Goal: Transaction & Acquisition: Purchase product/service

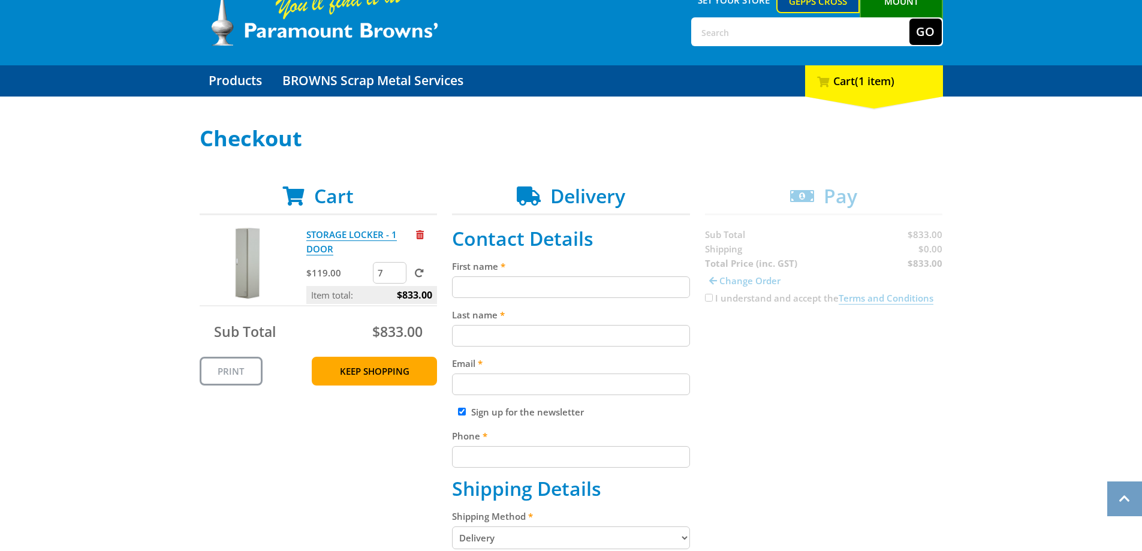
scroll to position [60, 0]
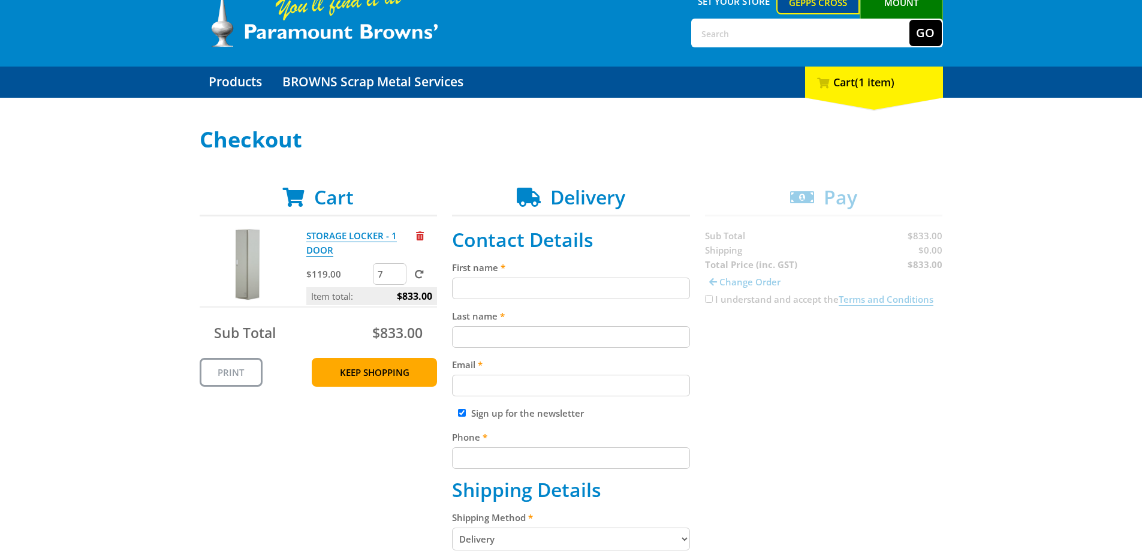
click at [506, 291] on input "First name" at bounding box center [571, 289] width 238 height 22
type input "[PERSON_NAME]"
click at [528, 334] on input "Last name" at bounding box center [571, 337] width 238 height 22
type input "[PERSON_NAME]"
click at [534, 377] on input "Email" at bounding box center [571, 386] width 238 height 22
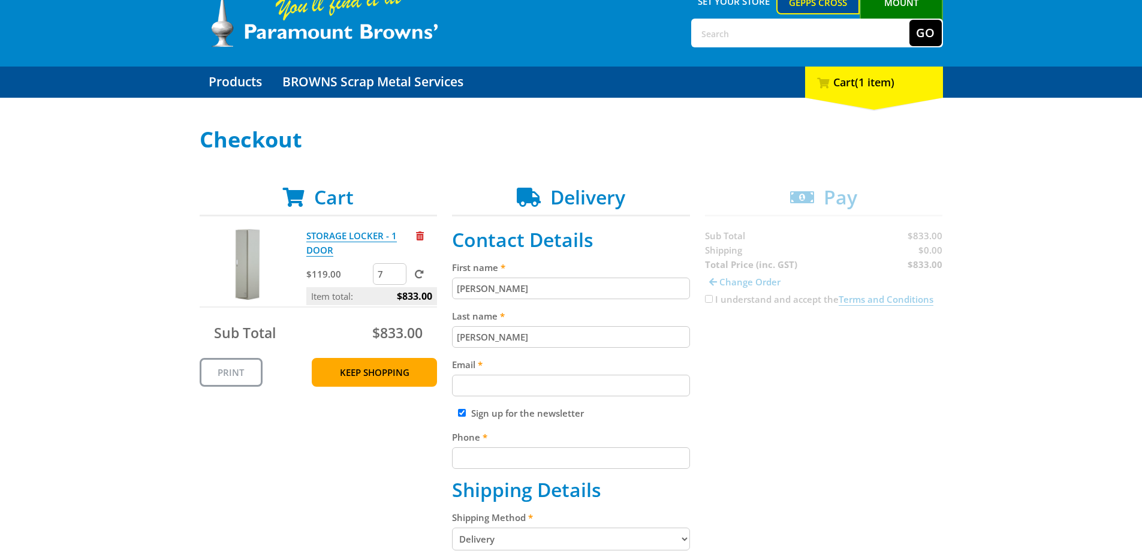
type input "[PERSON_NAME][EMAIL_ADDRESS][PERSON_NAME][DOMAIN_NAME]"
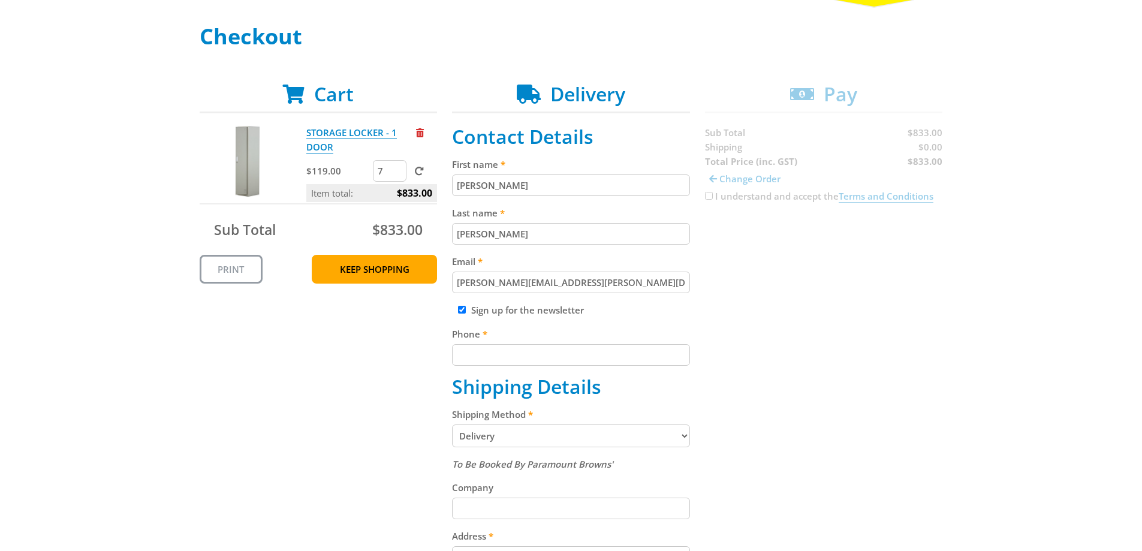
scroll to position [180, 0]
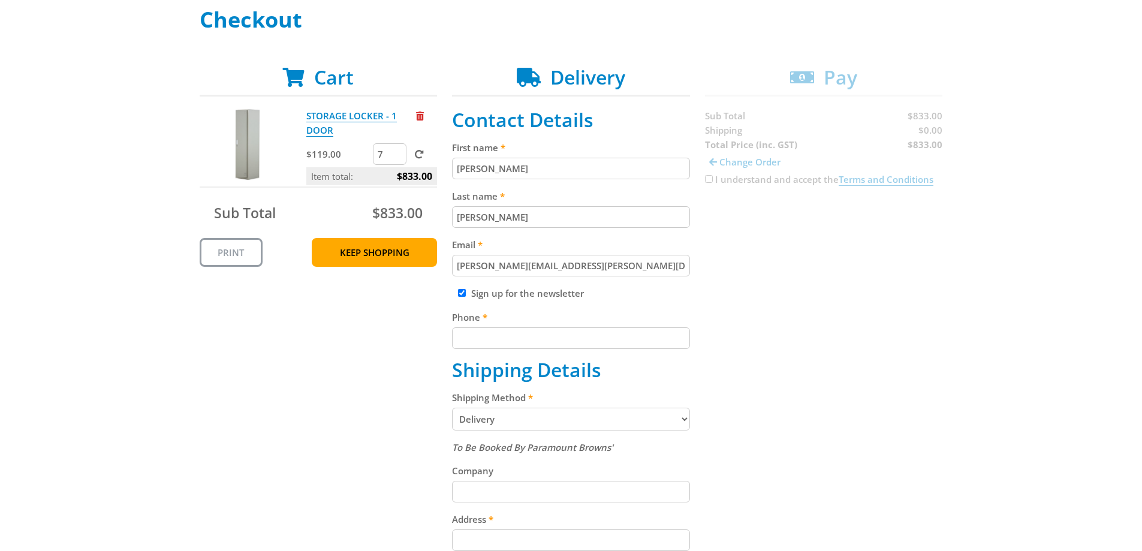
click at [462, 294] on input "Sign up for the newsletter" at bounding box center [462, 293] width 8 height 8
checkbox input "false"
click at [478, 343] on input "Phone" at bounding box center [571, 338] width 238 height 22
type input "0437910574"
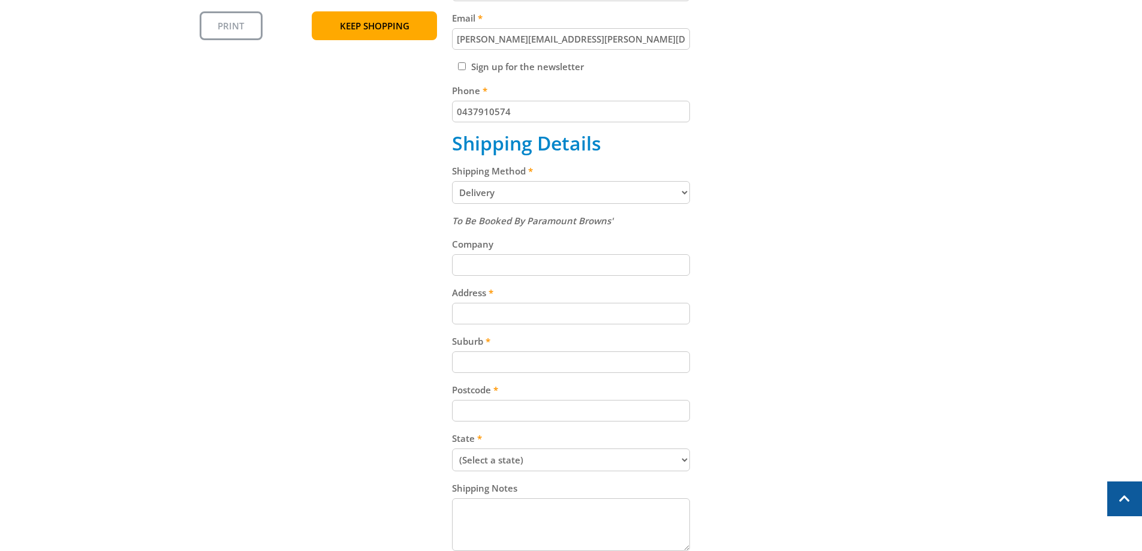
scroll to position [420, 0]
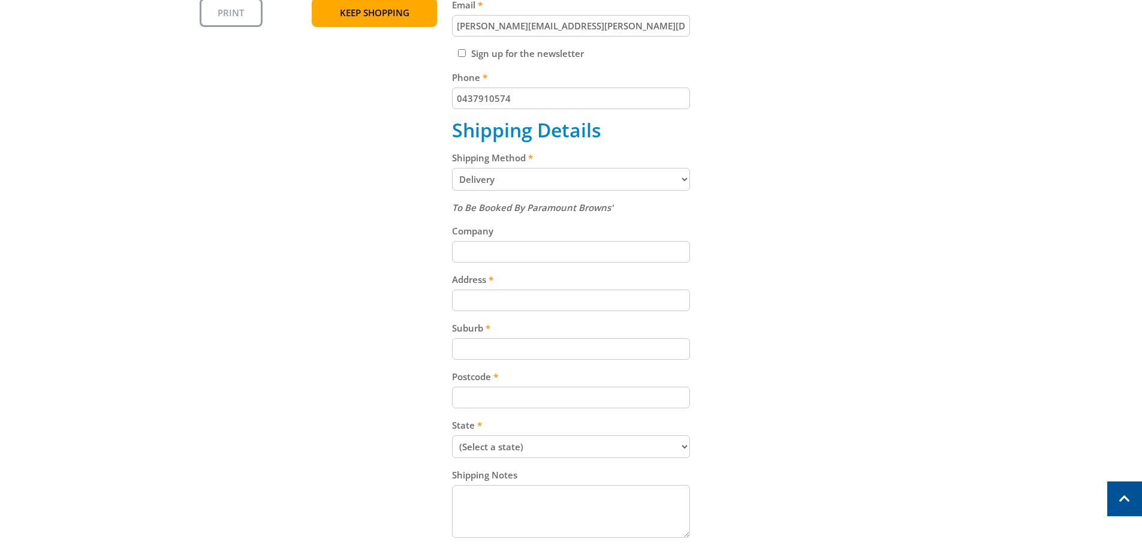
click at [511, 299] on input "Address" at bounding box center [571, 301] width 238 height 22
type input "[STREET_ADDRESS]"
click at [519, 343] on input "Suburb" at bounding box center [571, 349] width 238 height 22
type input "[GEOGRAPHIC_DATA]"
click at [510, 390] on input "Postcode" at bounding box center [571, 398] width 238 height 22
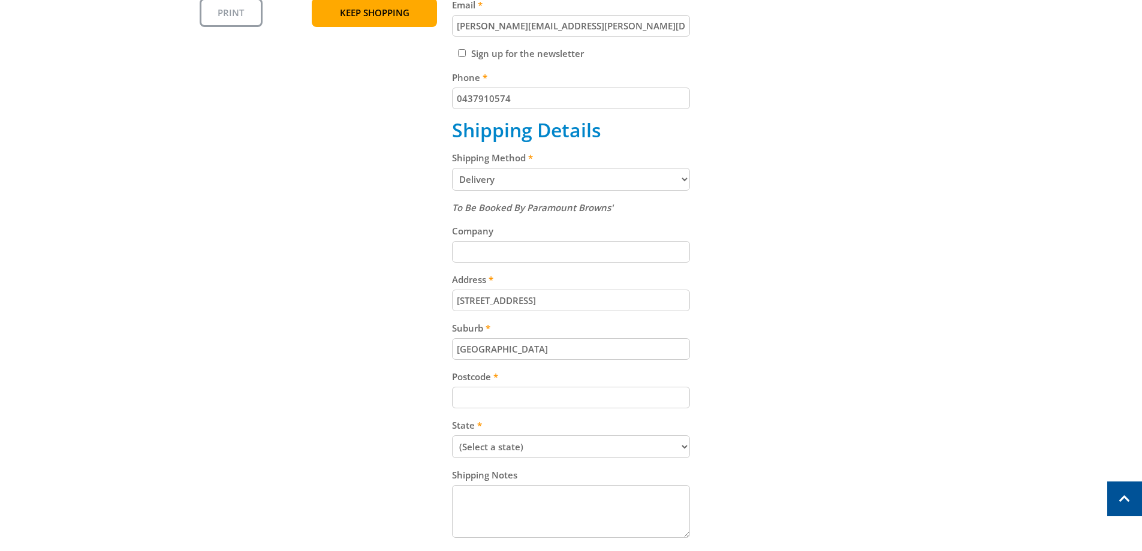
type input "5042"
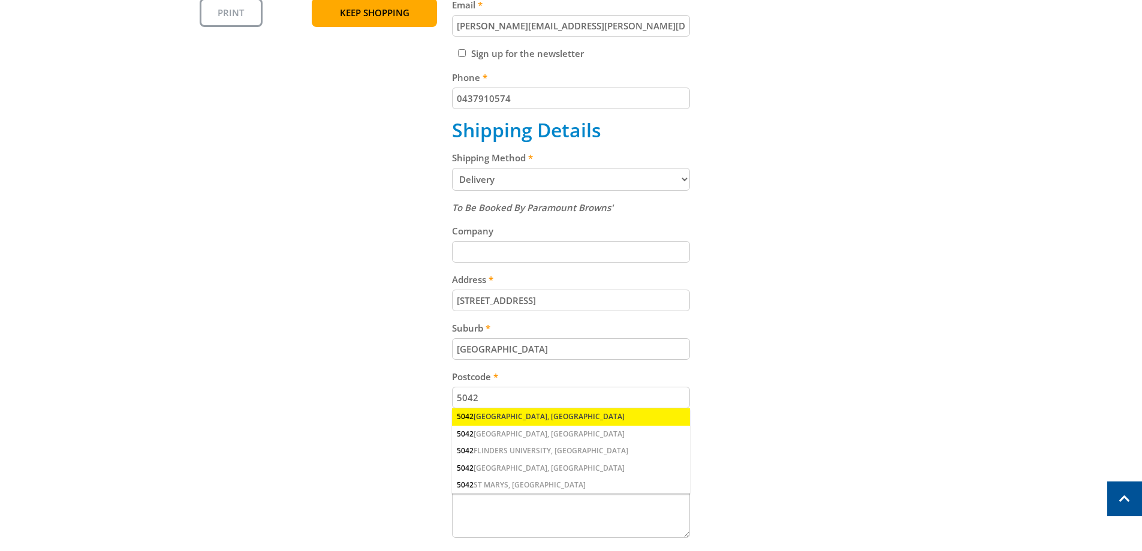
click at [511, 415] on div "[STREET_ADDRESS]" at bounding box center [571, 416] width 238 height 17
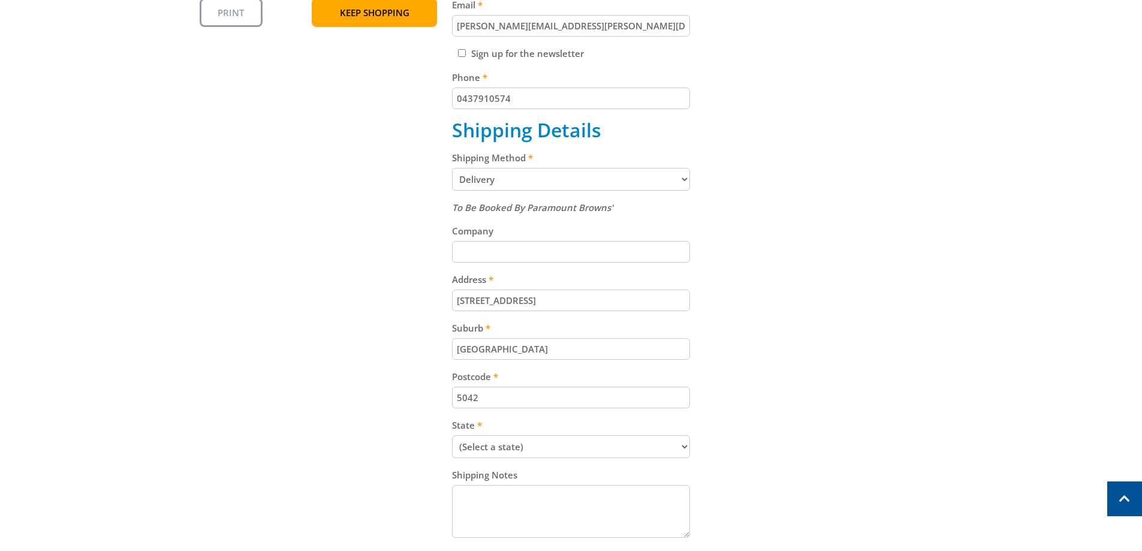
click at [508, 450] on select "(Select a state) [GEOGRAPHIC_DATA] [GEOGRAPHIC_DATA] [GEOGRAPHIC_DATA] [GEOGRAP…" at bounding box center [571, 446] width 238 height 23
select select "SA"
click at [452, 435] on select "(Select a state) [GEOGRAPHIC_DATA] [GEOGRAPHIC_DATA] [GEOGRAPHIC_DATA] [GEOGRAP…" at bounding box center [571, 446] width 238 height 23
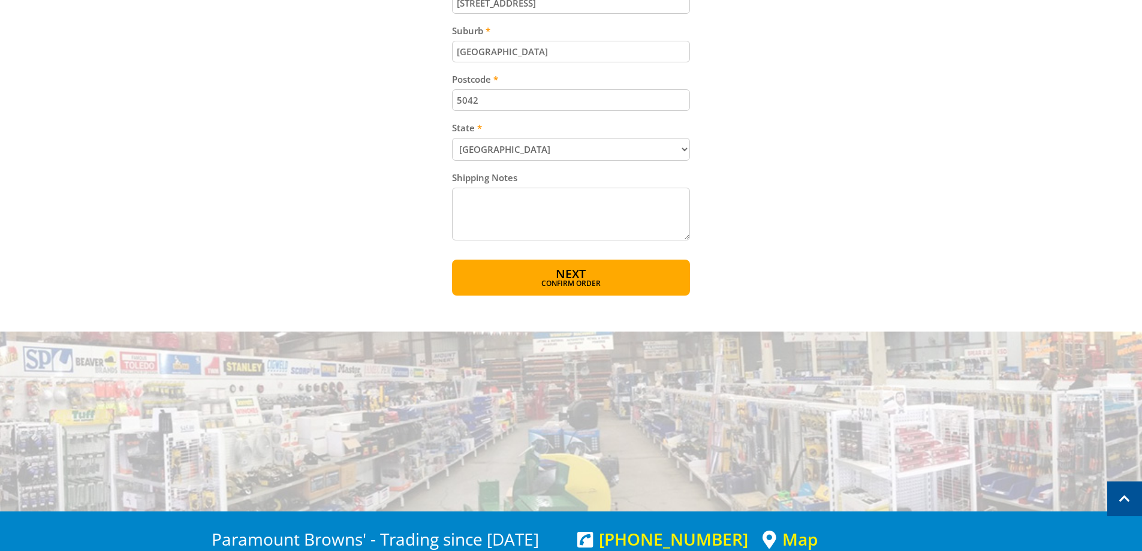
scroll to position [719, 0]
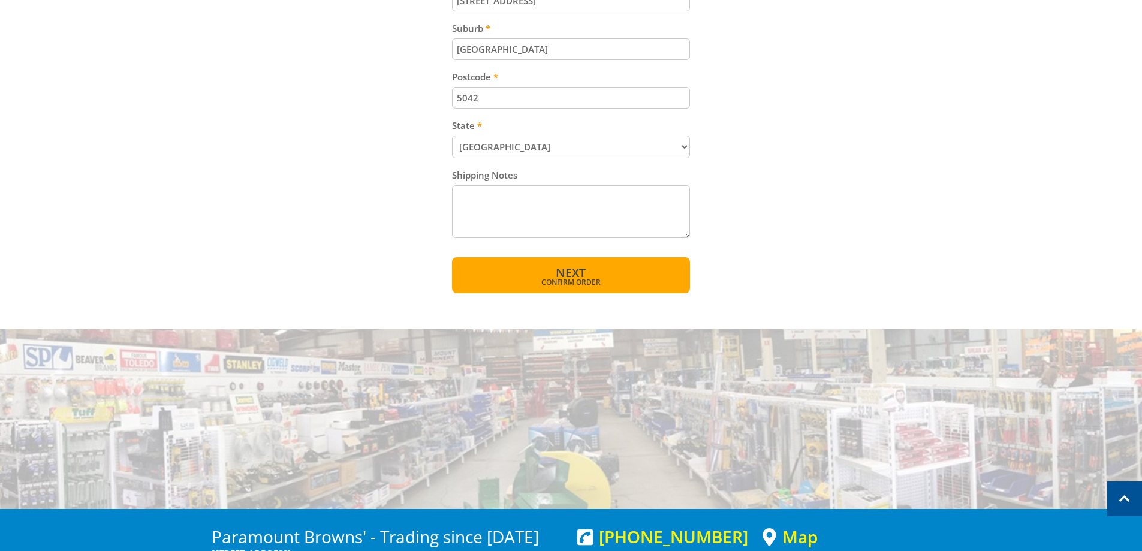
click at [547, 280] on span "Confirm order" at bounding box center [571, 282] width 186 height 7
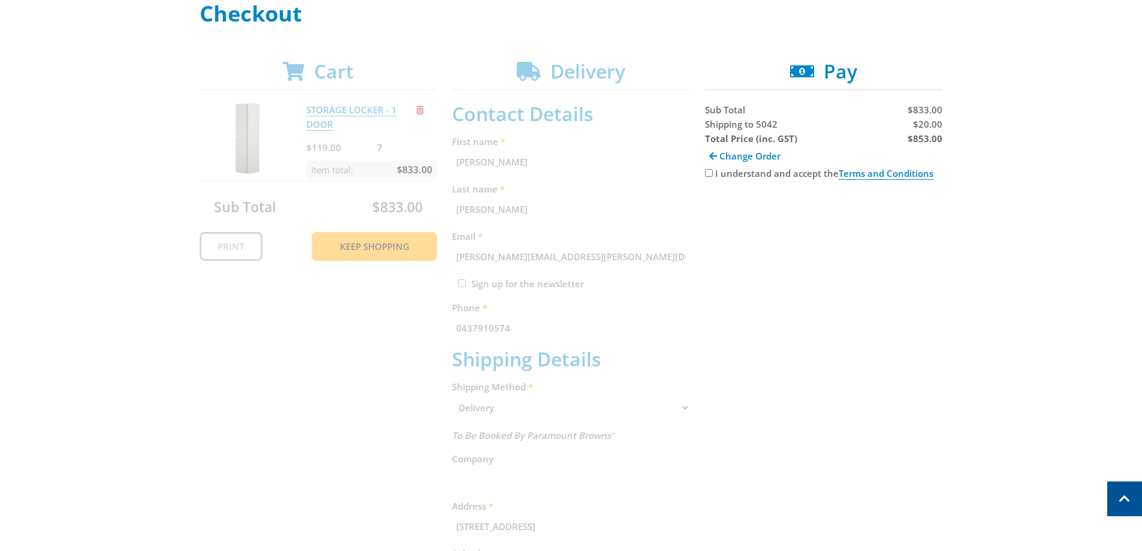
scroll to position [126, 0]
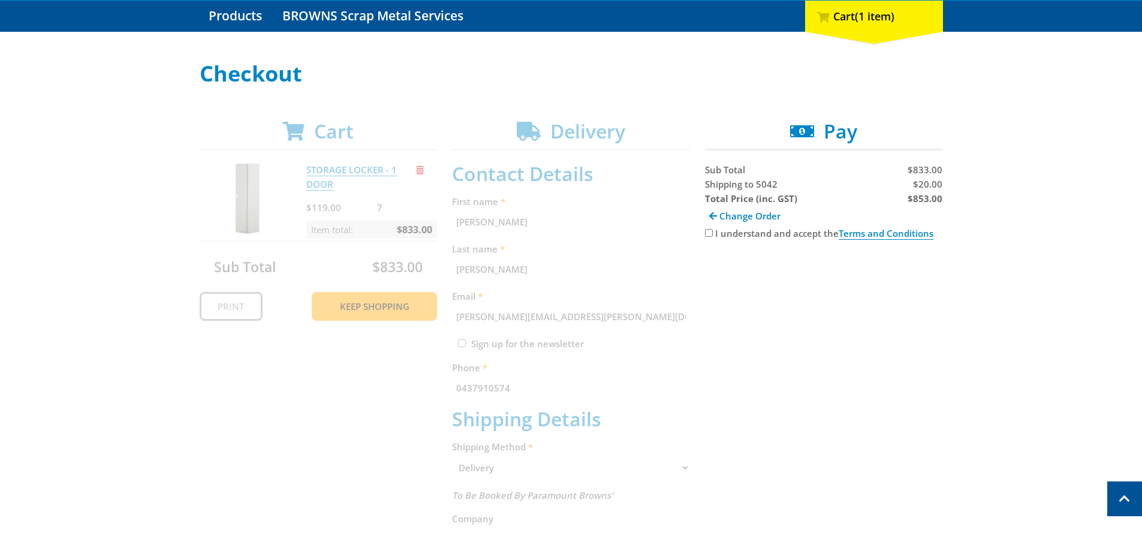
click at [713, 231] on div "I understand and accept the Terms and Conditions" at bounding box center [824, 233] width 238 height 14
click at [710, 232] on input "I understand and accept the Terms and Conditions" at bounding box center [709, 233] width 8 height 8
checkbox input "true"
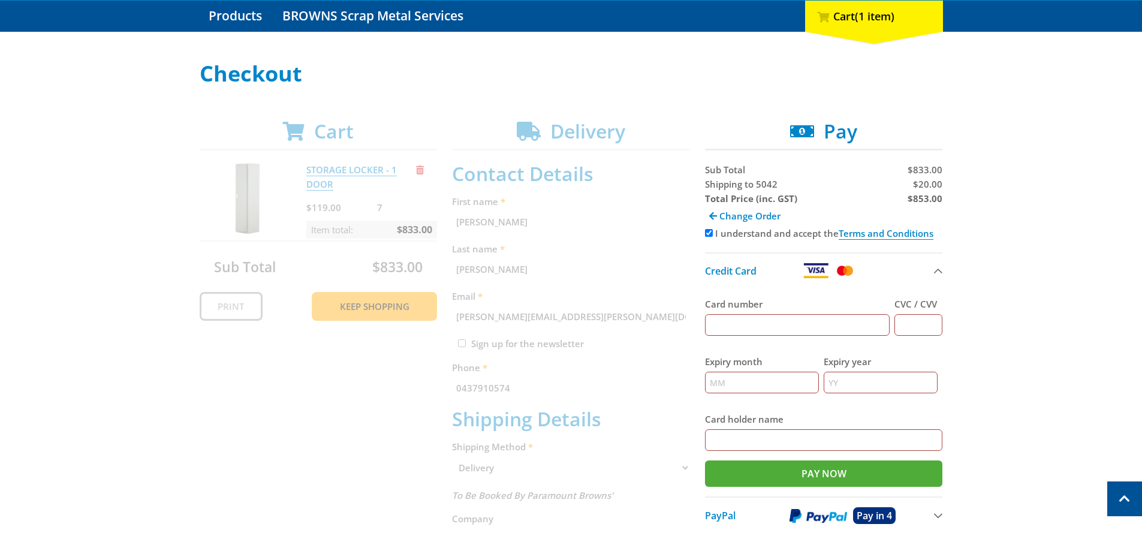
click at [766, 319] on input "Card number" at bounding box center [797, 325] width 185 height 22
type input "[CREDIT_CARD_NUMBER]"
click at [914, 326] on input "CVC / CVV" at bounding box center [919, 325] width 48 height 22
type input "063"
click at [790, 382] on input "Expiry month" at bounding box center [762, 383] width 114 height 22
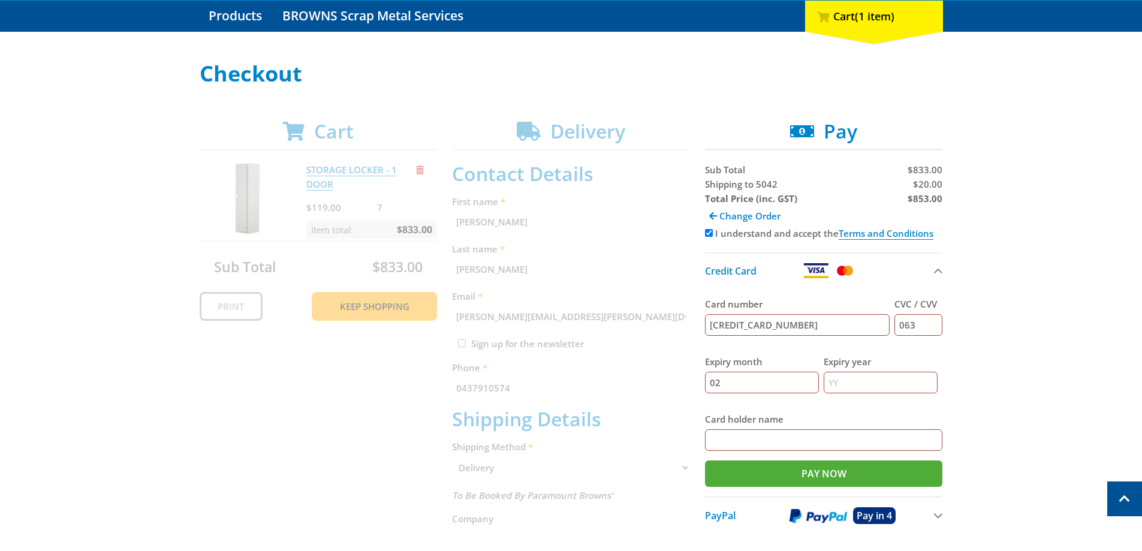
type input "02"
click at [848, 375] on input "Expiry year" at bounding box center [881, 383] width 114 height 22
type input "28"
click at [826, 432] on input "Card holder name" at bounding box center [824, 440] width 238 height 22
type input "[PERSON_NAME]"
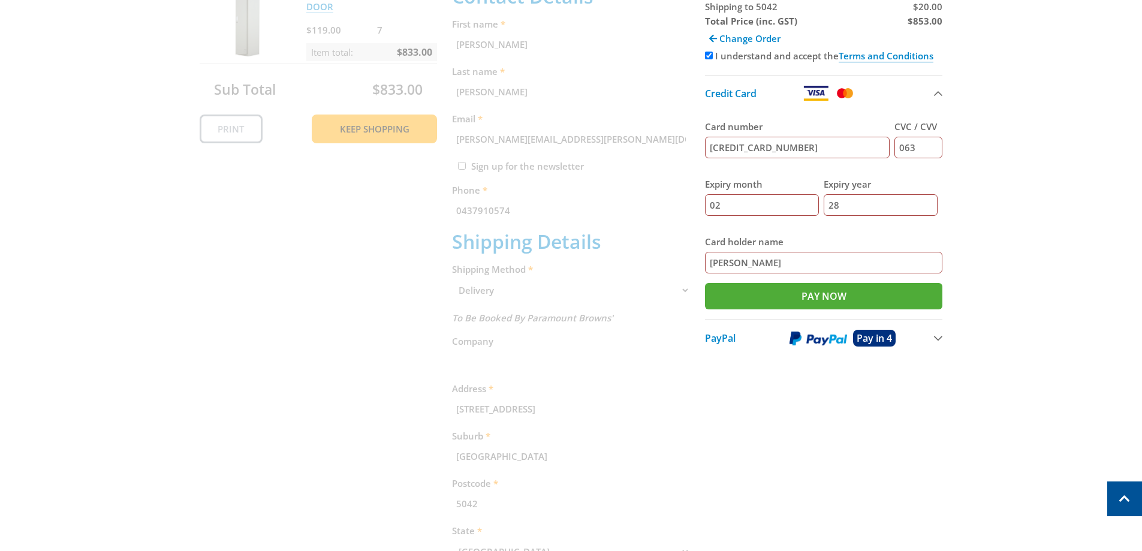
scroll to position [306, 0]
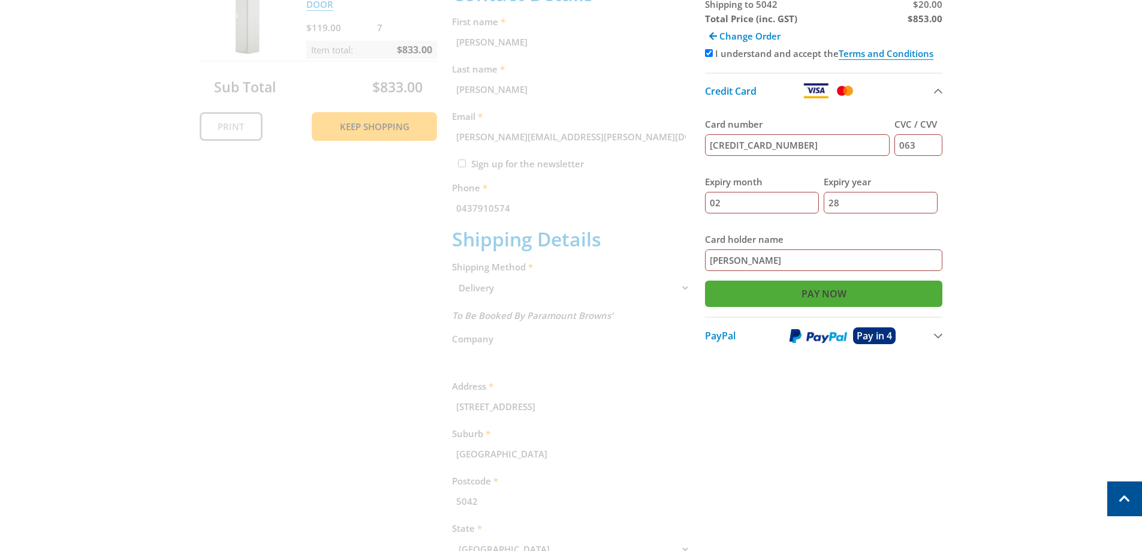
click at [807, 290] on input "Pay Now" at bounding box center [824, 294] width 238 height 26
type input "Paying..."
